Goal: Transaction & Acquisition: Purchase product/service

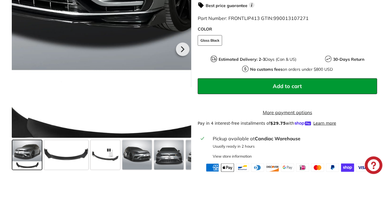
scroll to position [206, 0]
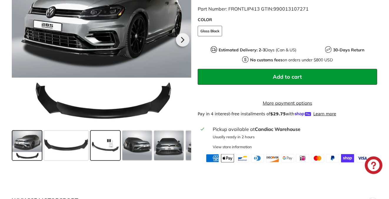
click at [104, 149] on span at bounding box center [105, 145] width 29 height 29
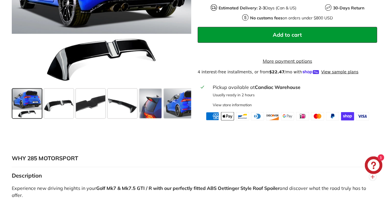
scroll to position [265, 0]
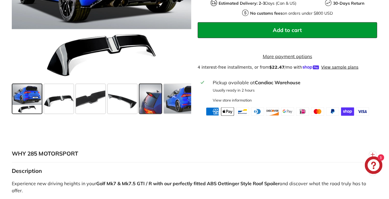
click at [138, 105] on div at bounding box center [150, 99] width 24 height 32
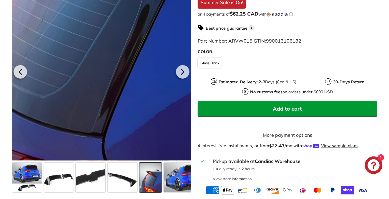
scroll to position [176, 0]
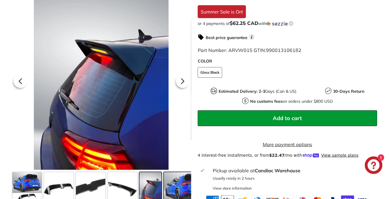
click at [173, 193] on span at bounding box center [186, 187] width 44 height 29
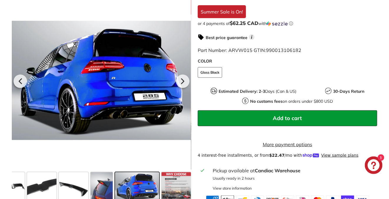
scroll to position [0, 49]
click at [58, 189] on span at bounding box center [72, 187] width 29 height 29
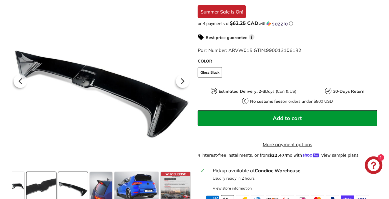
click at [26, 185] on span at bounding box center [40, 187] width 29 height 29
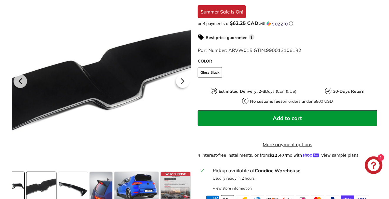
click at [16, 184] on span at bounding box center [9, 187] width 29 height 29
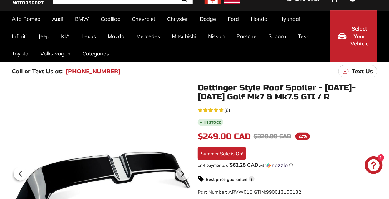
scroll to position [29, 0]
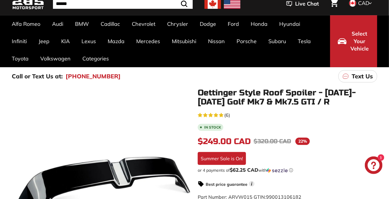
click at [244, 90] on h1 "Oettinger Style Roof Spoiler - [DATE]-[DATE] Golf Mk7 & Mk7.5 GTI / R" at bounding box center [287, 98] width 179 height 18
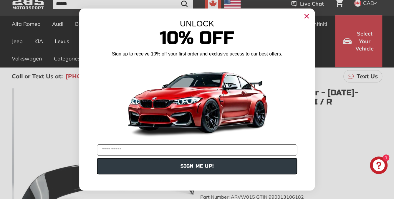
drag, startPoint x: 244, startPoint y: 90, endPoint x: 216, endPoint y: 93, distance: 28.4
click at [216, 93] on img "POPUP Form" at bounding box center [196, 101] width 147 height 83
click at [306, 14] on circle "Close dialog" at bounding box center [306, 16] width 9 height 9
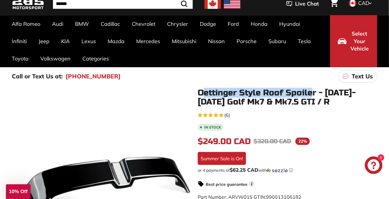
drag, startPoint x: 201, startPoint y: 92, endPoint x: 312, endPoint y: 91, distance: 111.5
click at [312, 91] on h1 "Oettinger Style Roof Spoiler - [DATE]-[DATE] Golf Mk7 & Mk7.5 GTI / R" at bounding box center [287, 98] width 179 height 18
click at [200, 95] on h1 "Oettinger Style Roof Spoiler - [DATE]-[DATE] Golf Mk7 & Mk7.5 GTI / R" at bounding box center [287, 98] width 179 height 18
drag, startPoint x: 197, startPoint y: 93, endPoint x: 315, endPoint y: 93, distance: 117.4
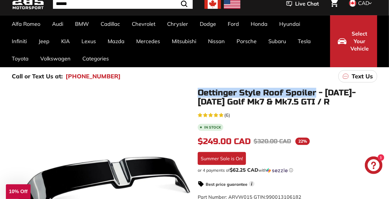
drag, startPoint x: 315, startPoint y: 93, endPoint x: 310, endPoint y: 93, distance: 5.0
copy h1 "Oettinger Style Roof Spoiler"
